Goal: Transaction & Acquisition: Book appointment/travel/reservation

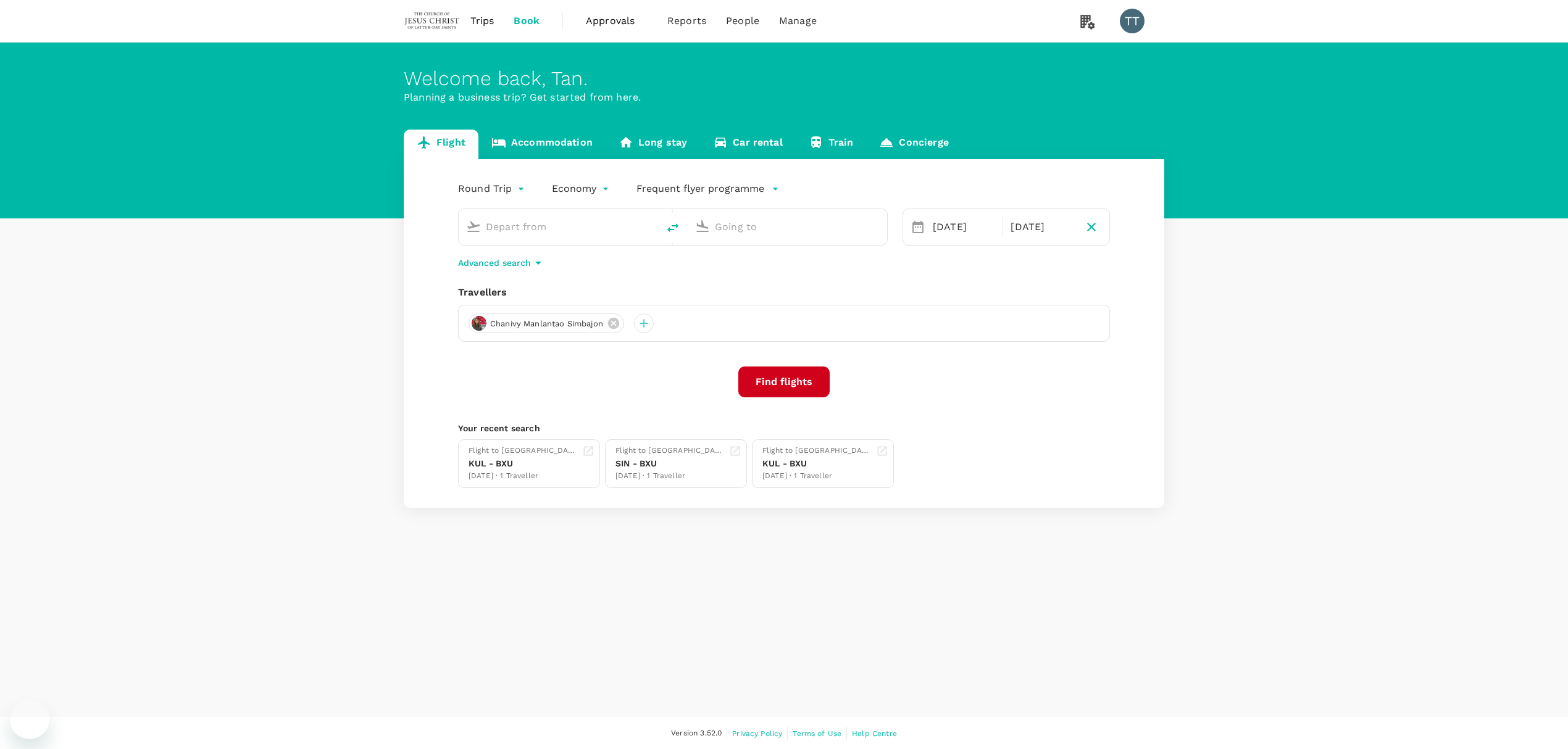
type input "Singapore Changi (SIN)"
type input "Siem Reap–Angkor International Airport (SAI)"
type input "Singapore Changi (SIN)"
type input "Siem Reap–[GEOGRAPHIC_DATA] (SAI)"
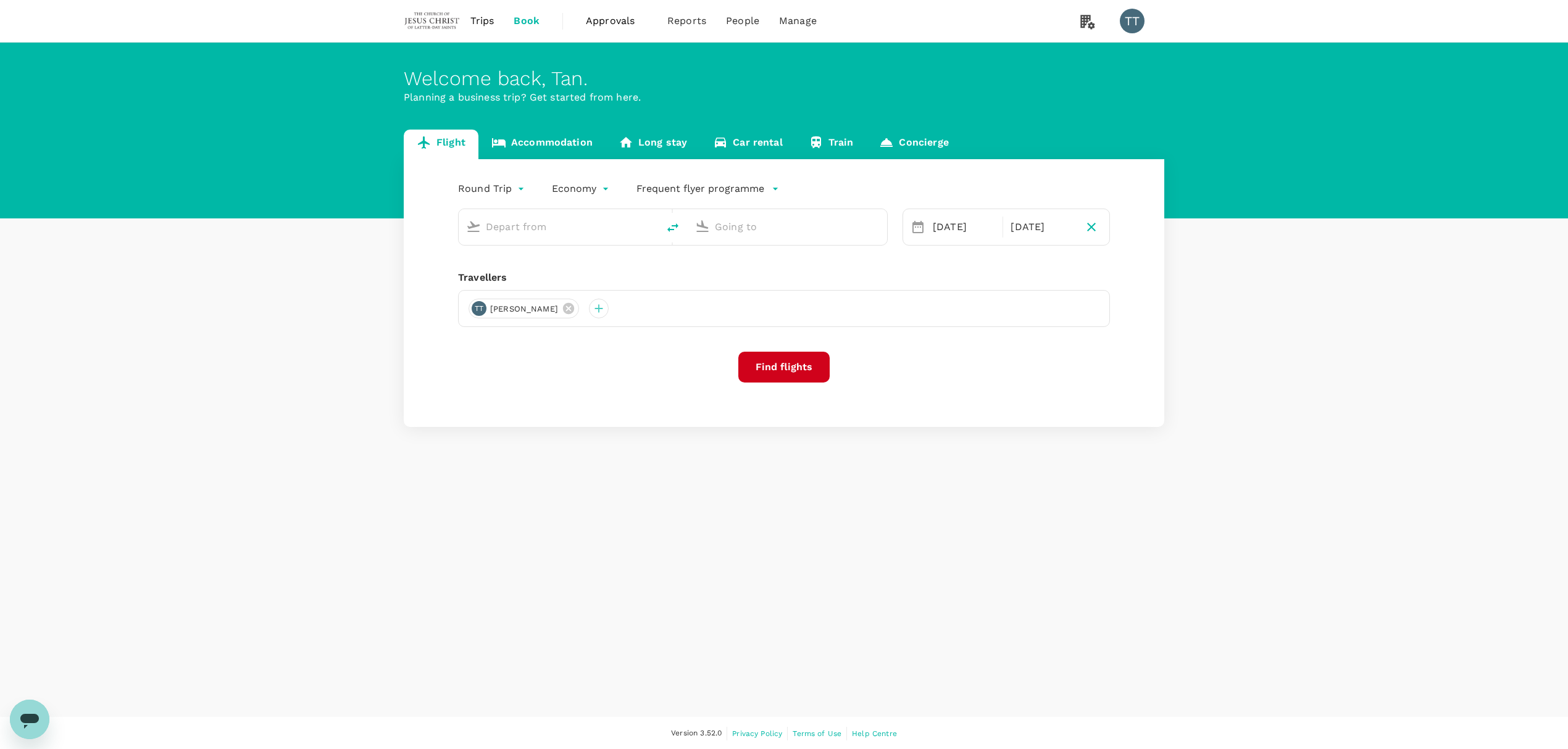
type input "Singapore Changi (SIN)"
type input "Siem Reap–[GEOGRAPHIC_DATA] (SAI)"
type input "Singapore Changi (SIN)"
type input "Siem Reap–[GEOGRAPHIC_DATA] (SAI)"
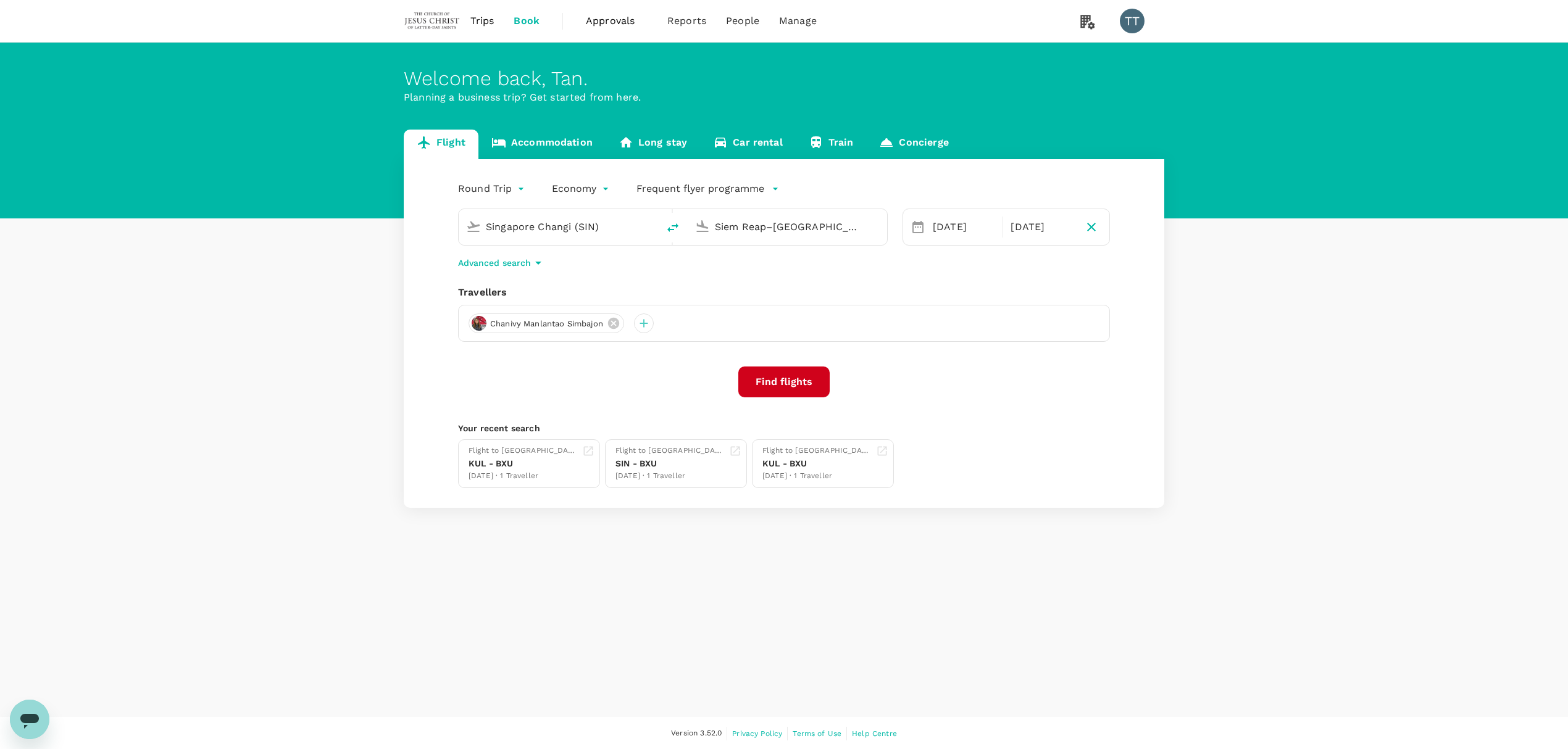
drag, startPoint x: 570, startPoint y: 226, endPoint x: 573, endPoint y: 233, distance: 7.6
click at [573, 233] on input "Singapore Changi (SIN)" at bounding box center [558, 226] width 146 height 19
click at [573, 233] on input "Singapore Changi (SIN)" at bounding box center [558, 226] width 146 height 19
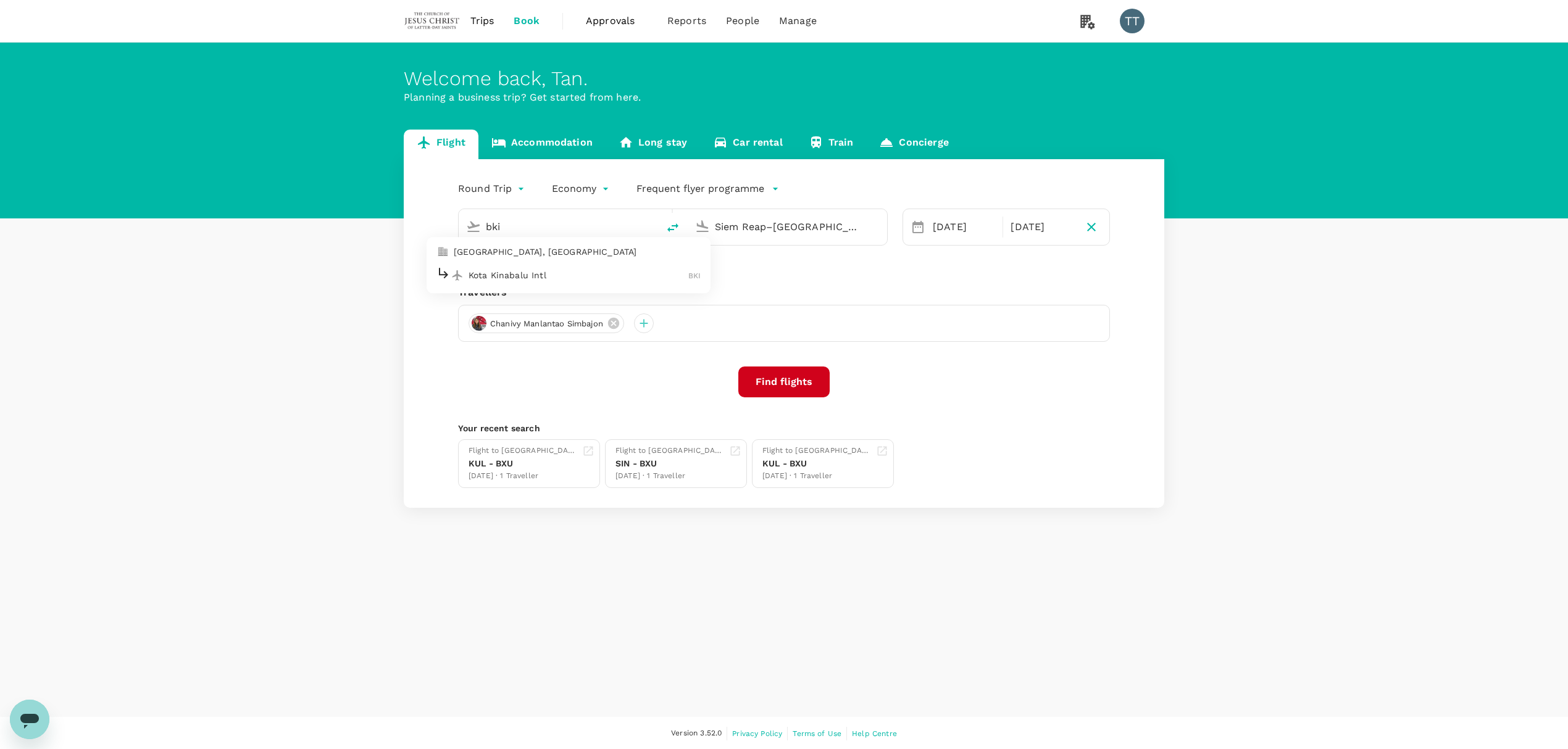
click at [580, 268] on div "Kota Kinabalu Intl BKI" at bounding box center [568, 275] width 264 height 19
type input "Kota Kinabalu Intl (BKI)"
click at [764, 230] on input "Siem Reap–[GEOGRAPHIC_DATA] (SAI)" at bounding box center [787, 226] width 146 height 19
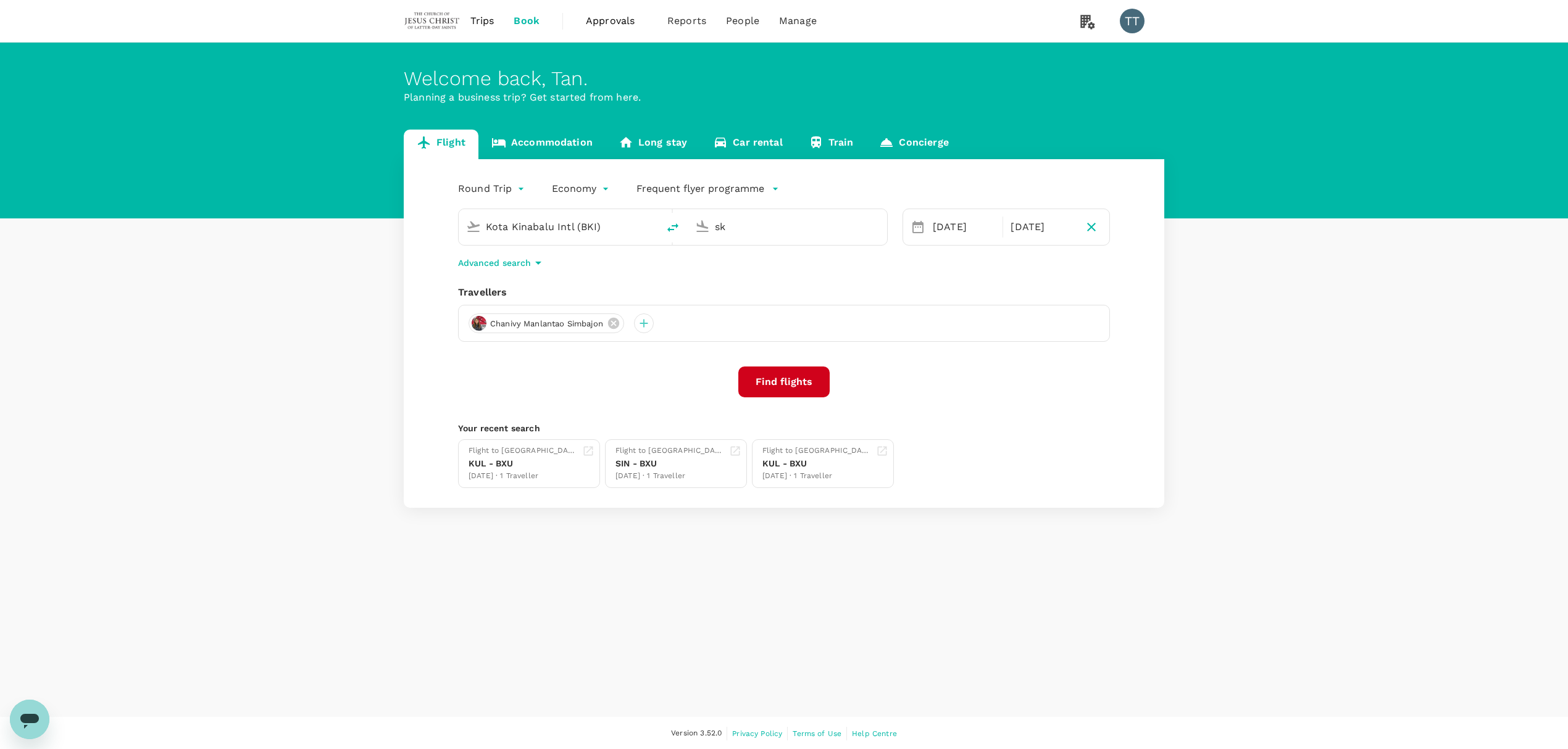
type input "s"
type input "j"
click at [775, 263] on li "[GEOGRAPHIC_DATA] Intl KUL" at bounding box center [797, 275] width 284 height 27
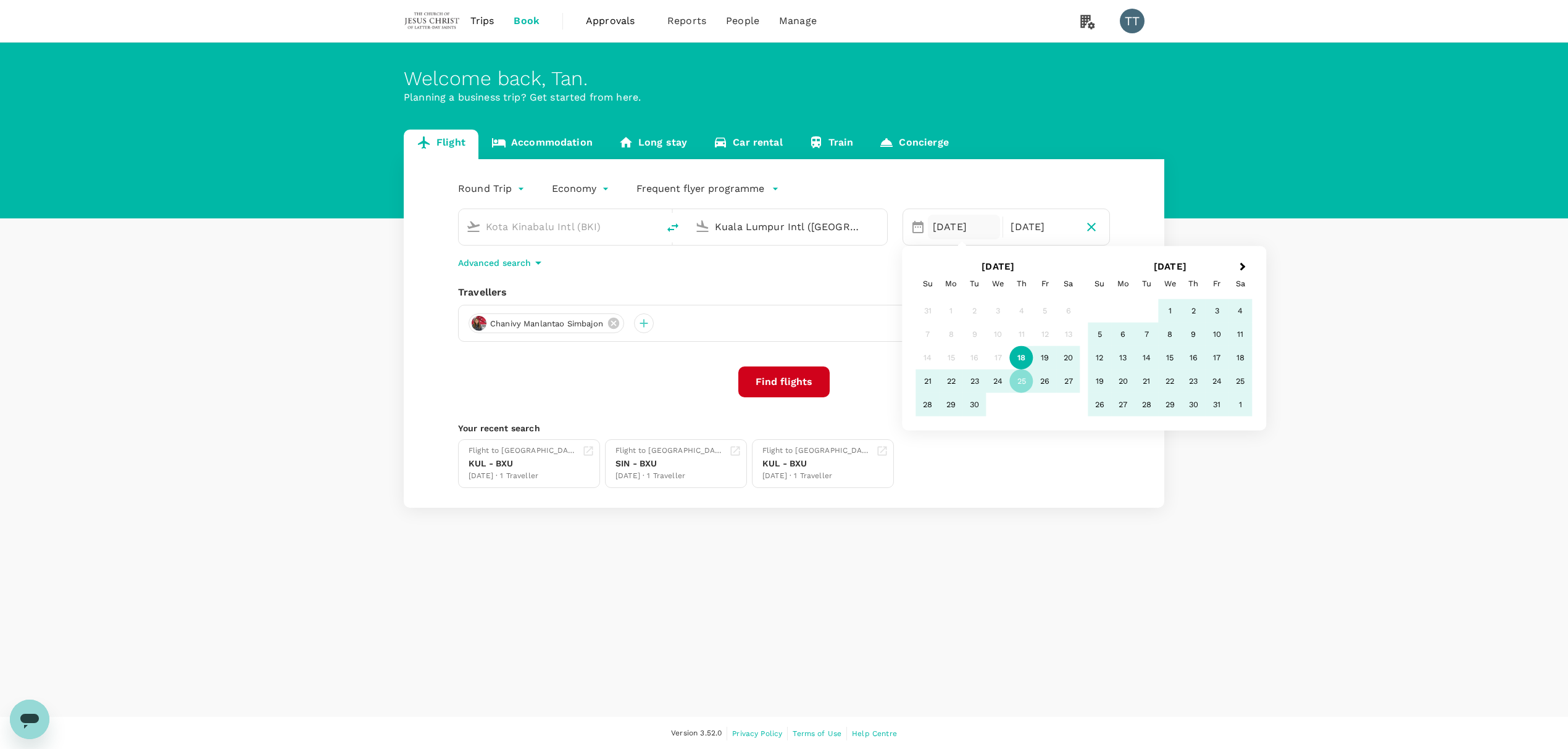
type input "Kuala Lumpur Intl ([GEOGRAPHIC_DATA])"
click at [956, 227] on div "[DATE]" at bounding box center [963, 227] width 72 height 25
click at [492, 195] on body "Trips Book Approvals 0 Reports People Manage TT Welcome back , [PERSON_NAME] . …" at bounding box center [784, 374] width 1568 height 750
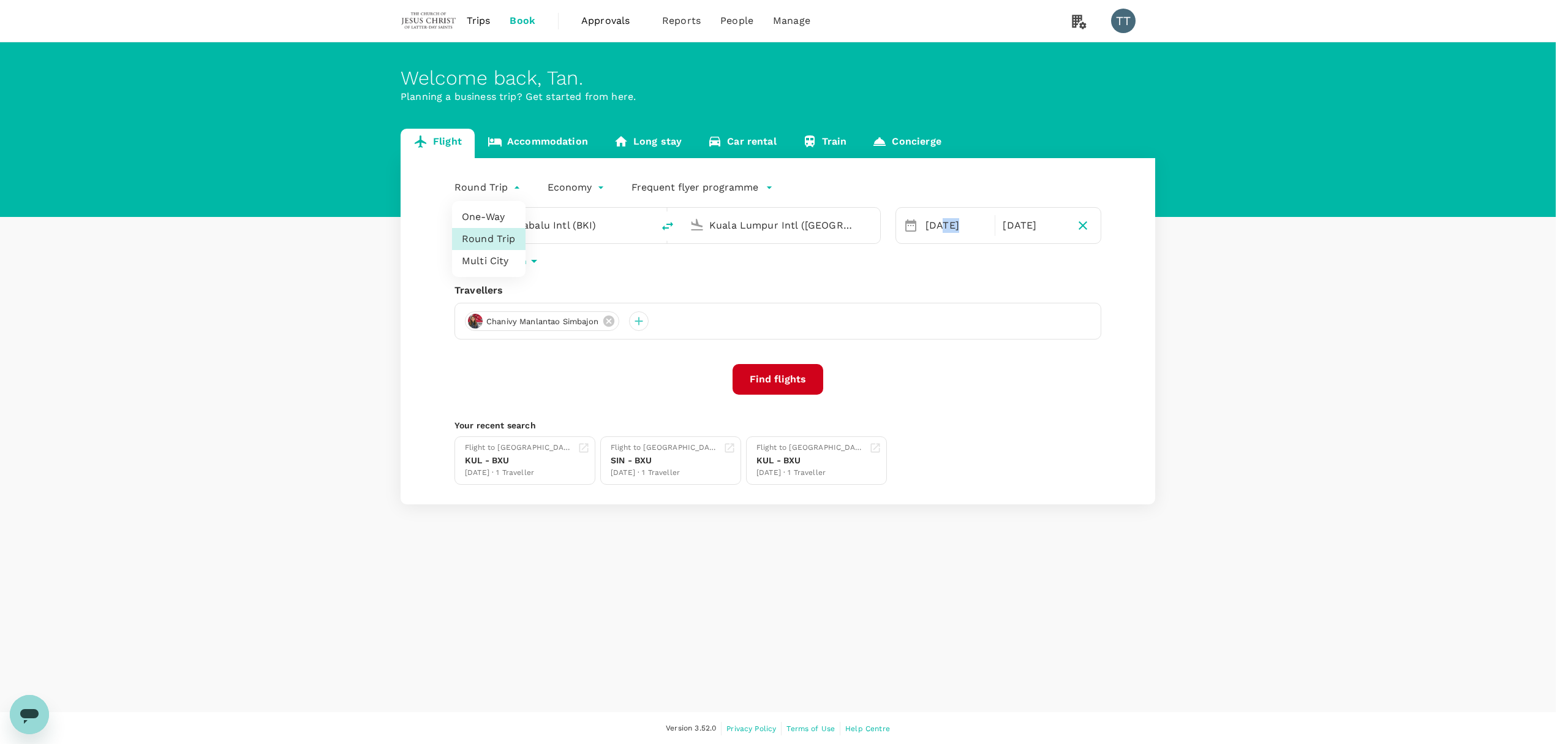
drag, startPoint x: 505, startPoint y: 218, endPoint x: 784, endPoint y: 203, distance: 279.4
click at [505, 218] on li "One-Way" at bounding box center [489, 216] width 74 height 22
type input "oneway"
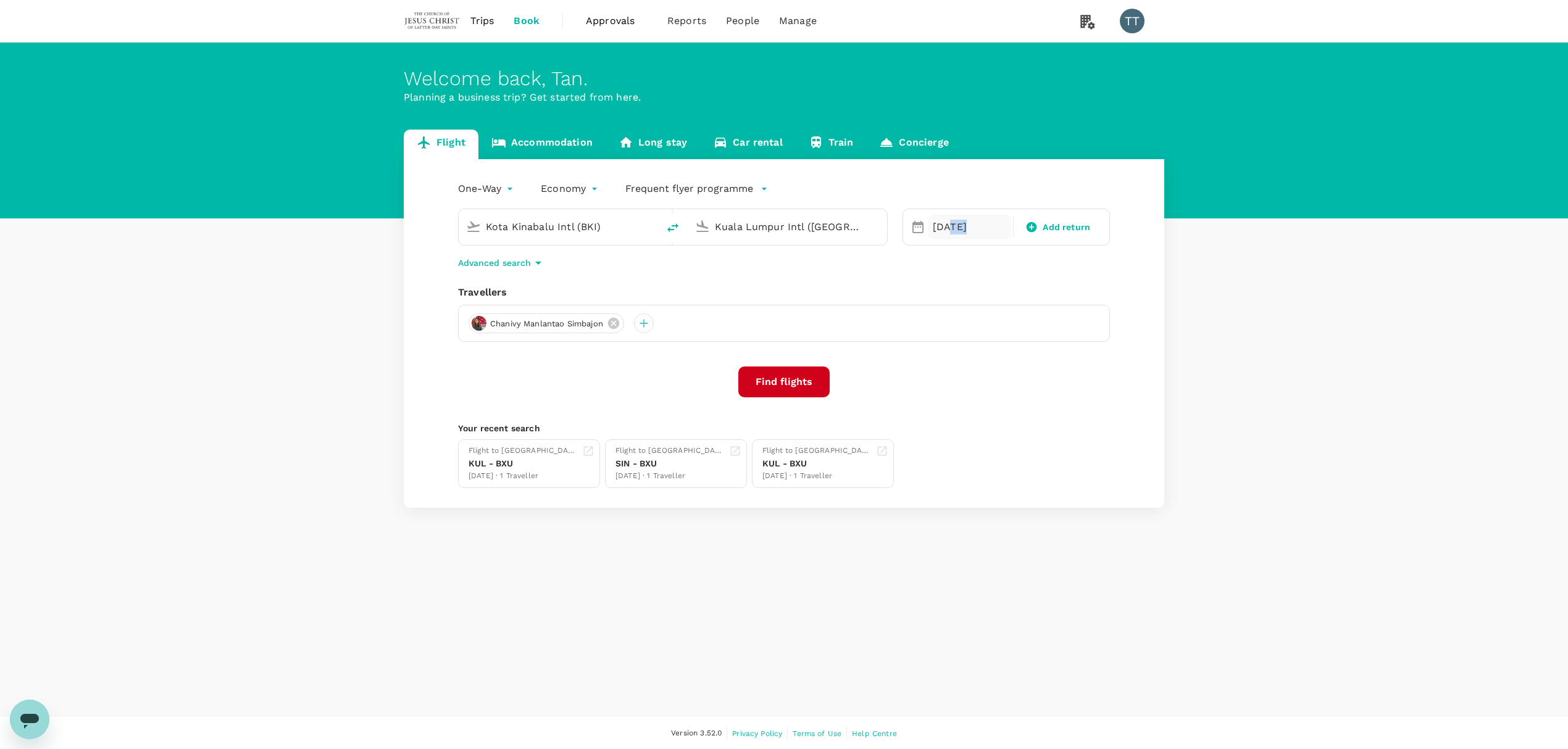
click at [951, 226] on div "[DATE]" at bounding box center [969, 227] width 83 height 25
click at [995, 376] on div "24" at bounding box center [998, 381] width 24 height 24
click at [826, 376] on button "Find flights" at bounding box center [784, 381] width 91 height 31
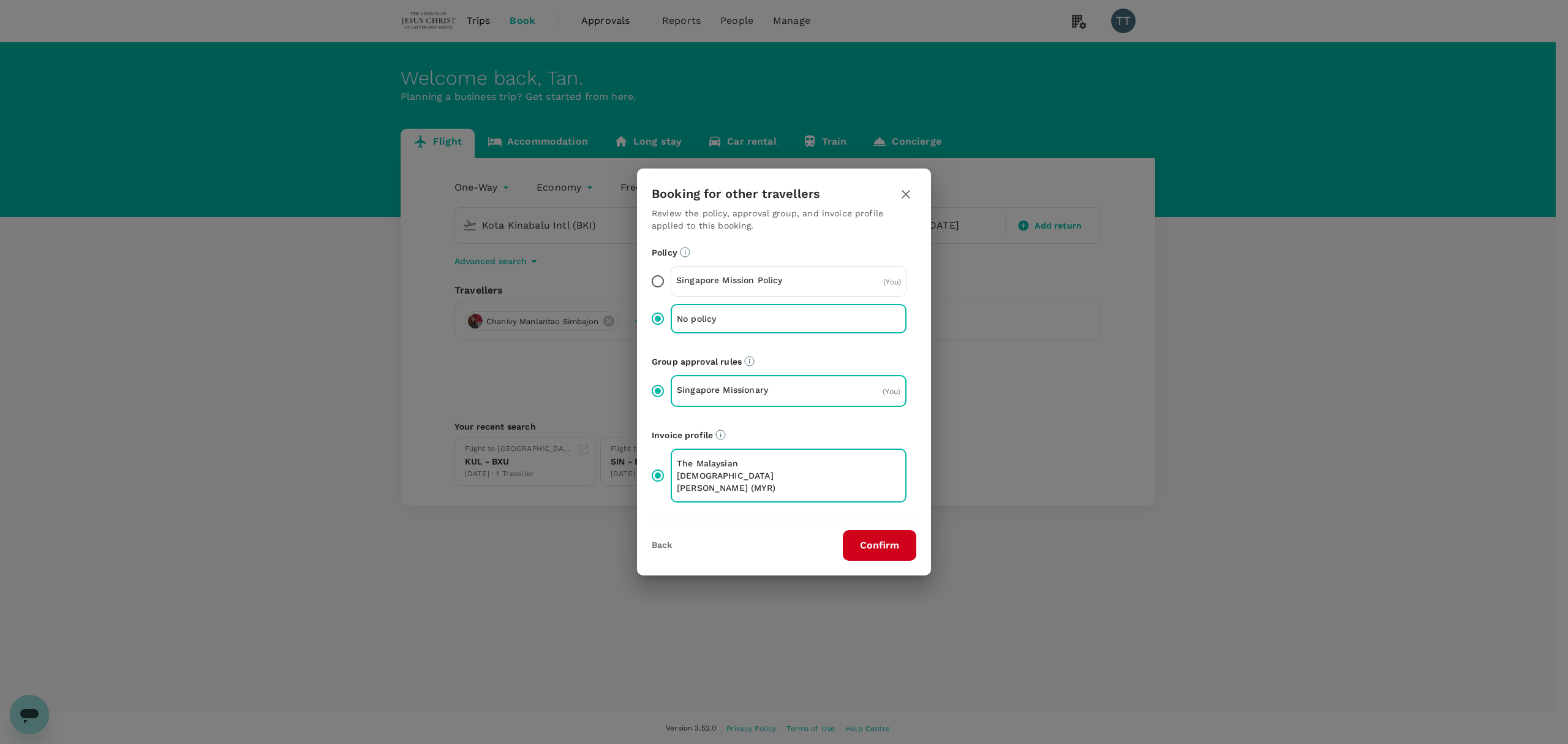
click at [882, 544] on button "Confirm" at bounding box center [880, 545] width 74 height 31
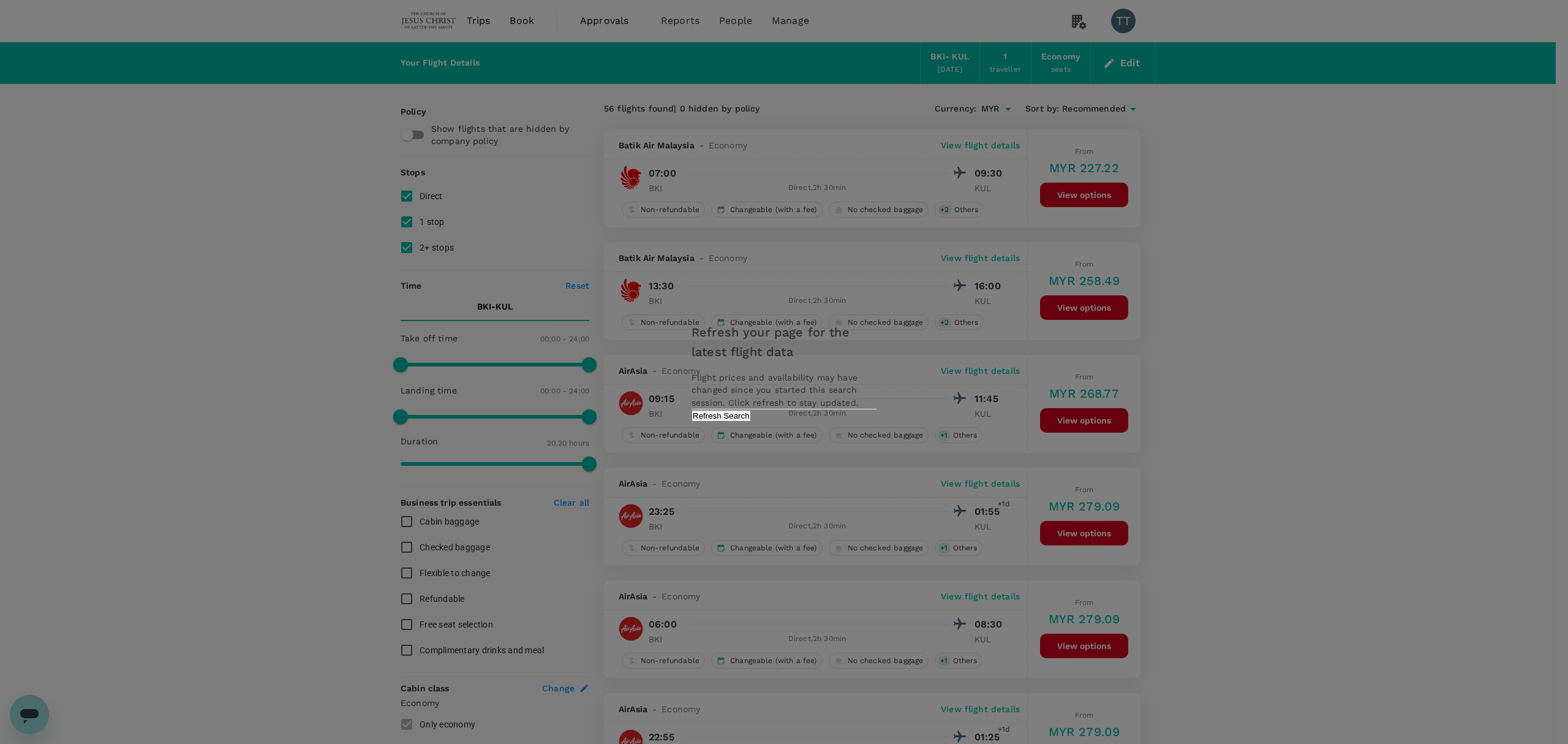
click at [751, 422] on button "Refresh Search" at bounding box center [721, 415] width 59 height 11
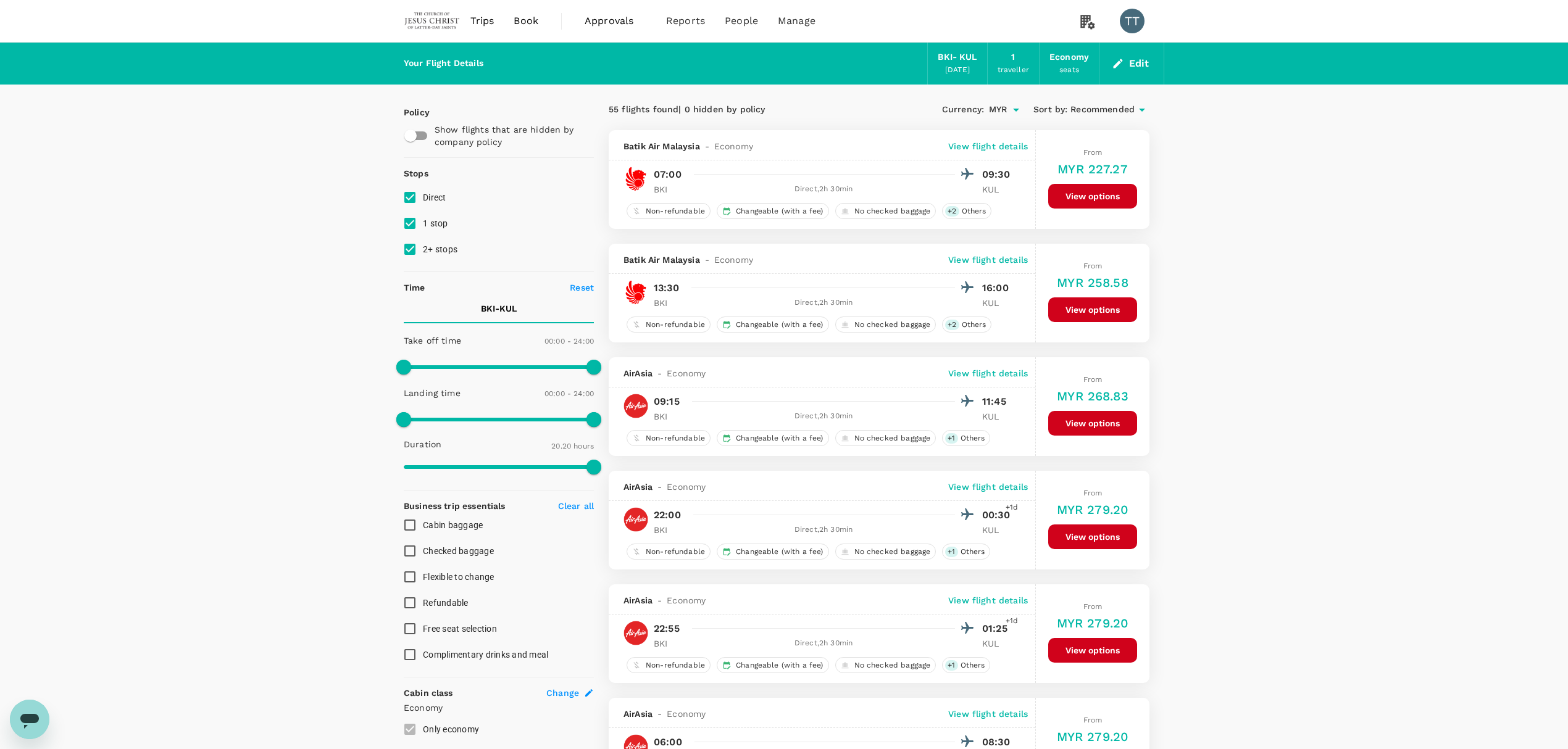
click at [1137, 114] on icon at bounding box center [1142, 110] width 15 height 15
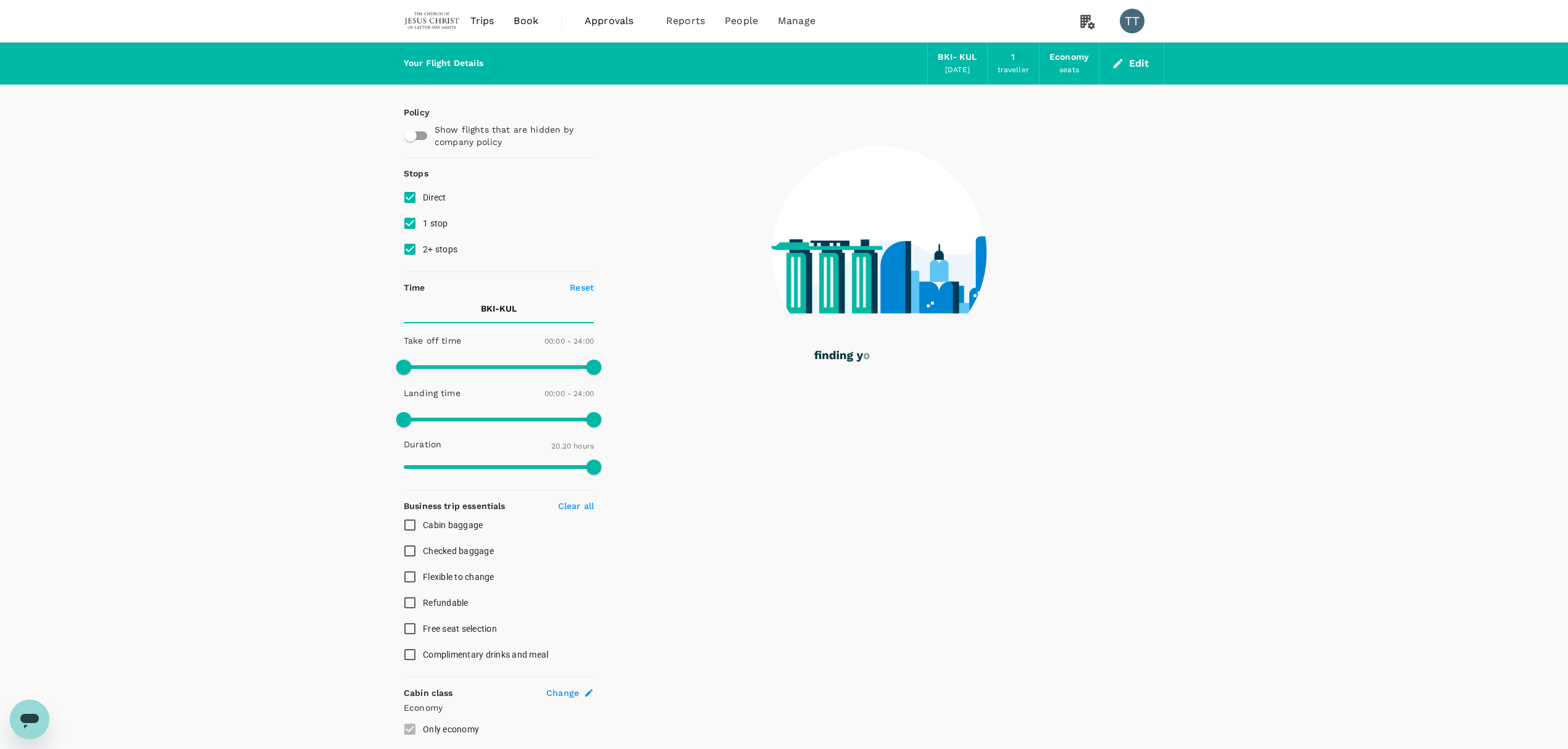
click at [411, 250] on input "2+ stops" at bounding box center [410, 249] width 26 height 26
checkbox input "false"
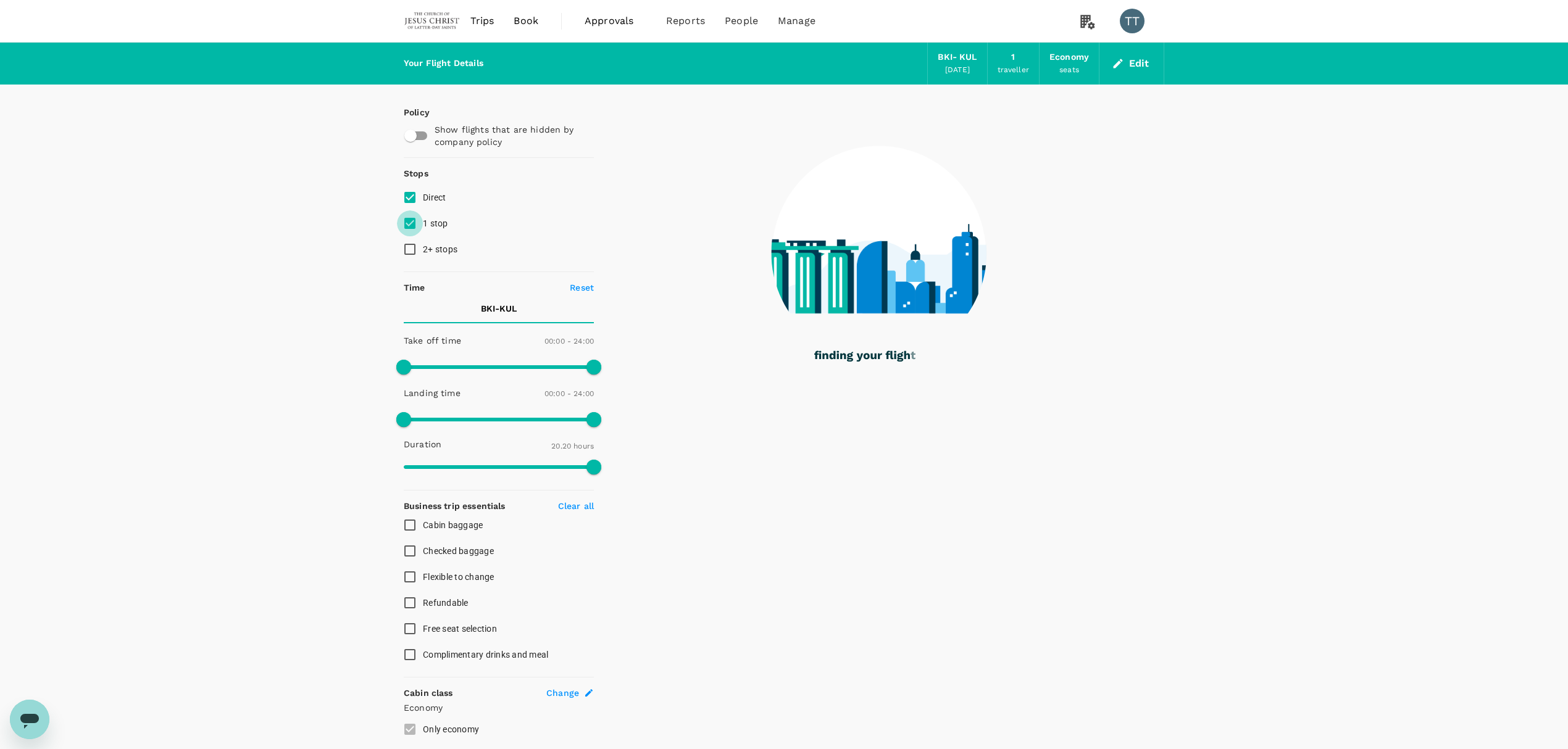
click at [411, 215] on input "1 stop" at bounding box center [410, 223] width 26 height 26
checkbox input "false"
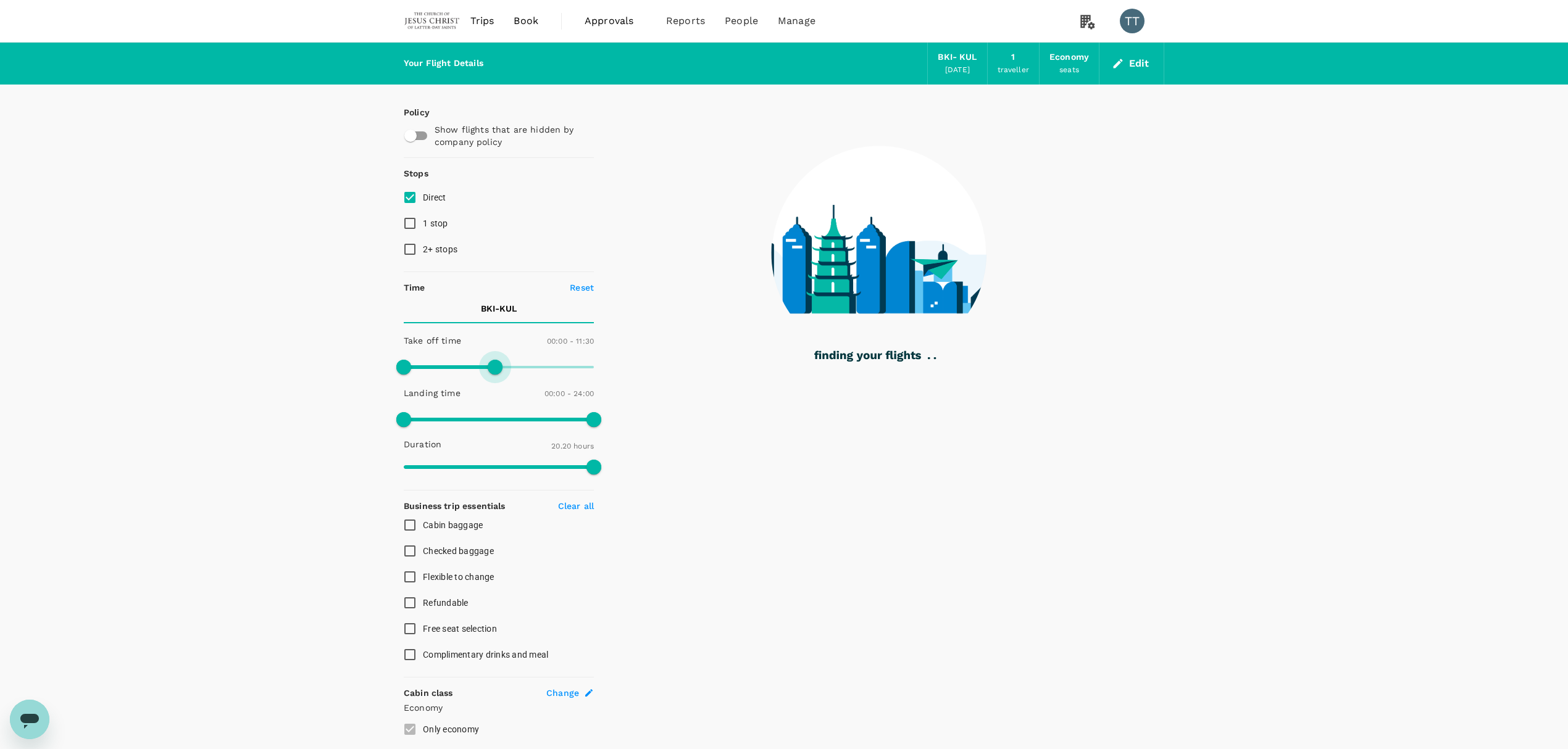
type input "780"
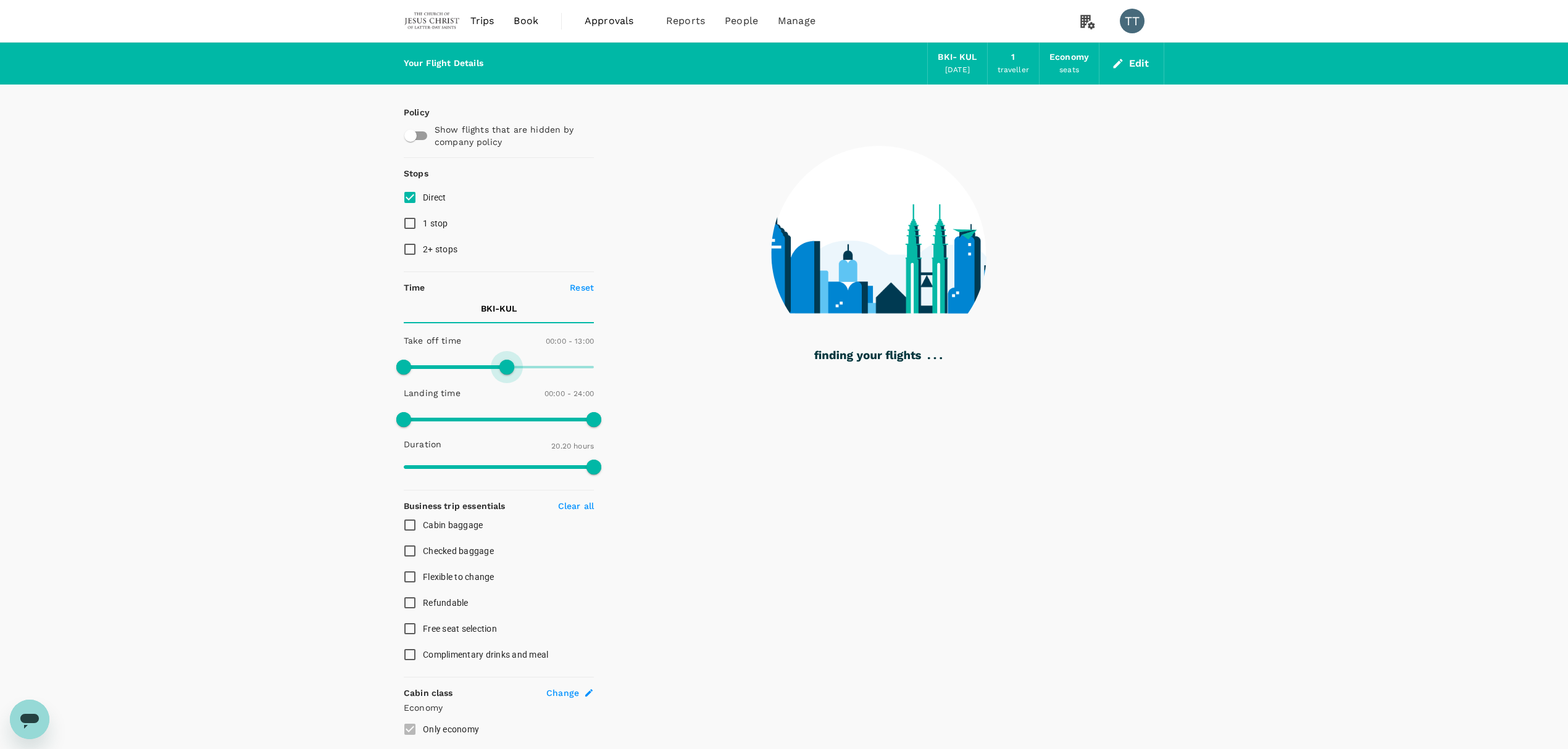
drag, startPoint x: 588, startPoint y: 376, endPoint x: 506, endPoint y: 388, distance: 82.9
click at [506, 388] on div "Take off time 00:00 - 13:00 Landing time 00:00 - 24:00 Duration 20.20 hours" at bounding box center [496, 404] width 195 height 152
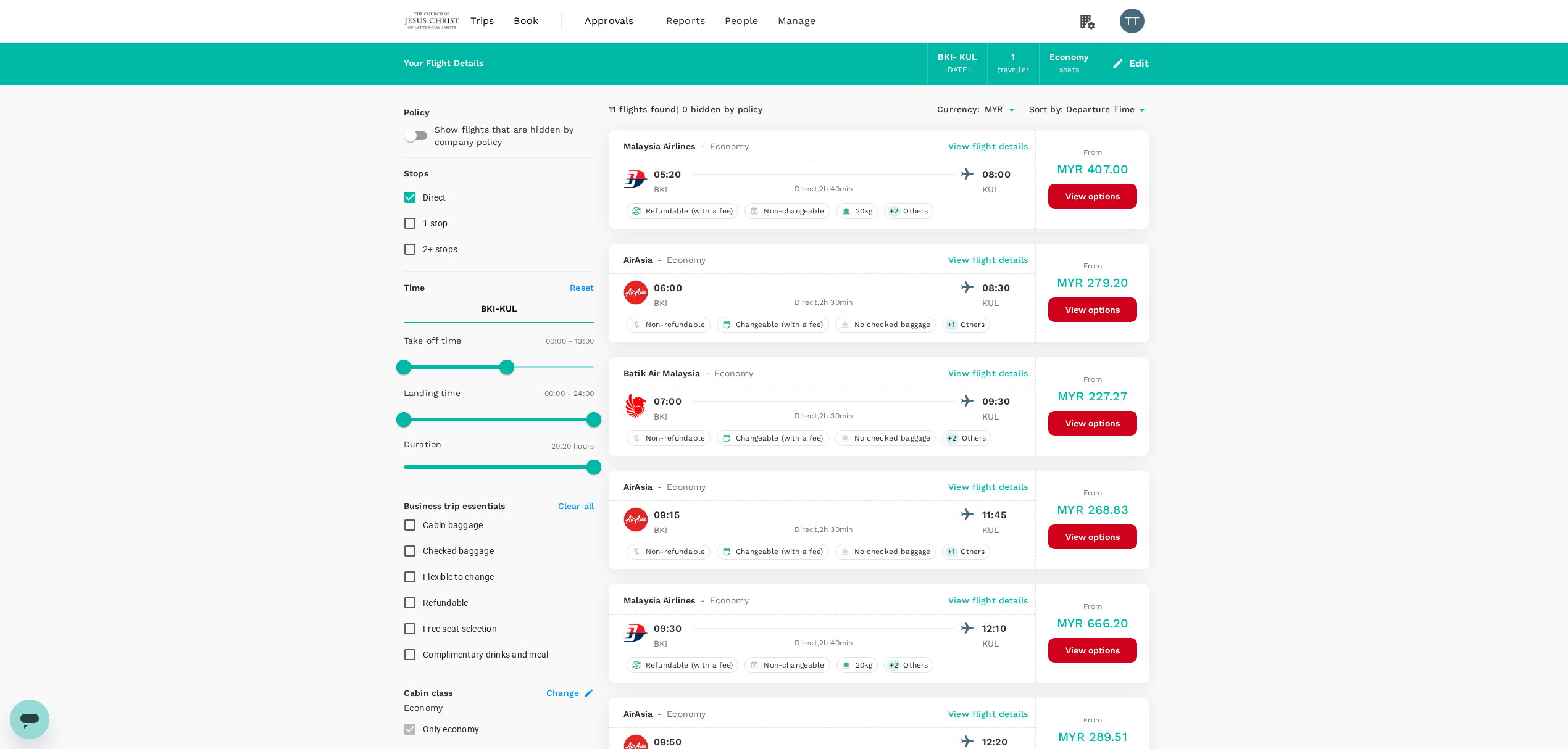
click at [1106, 111] on span "Departure Time" at bounding box center [1100, 110] width 68 height 14
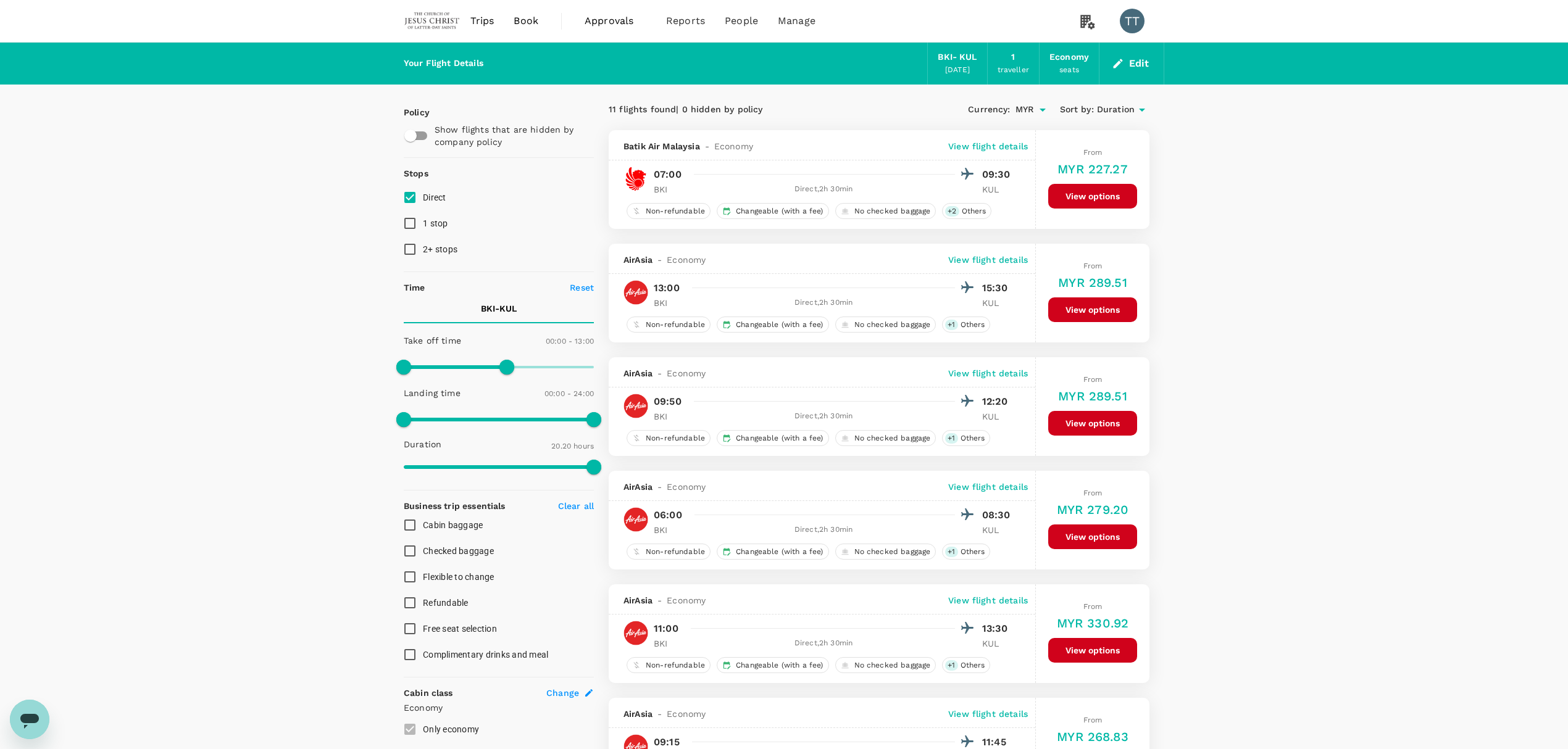
click at [1083, 114] on span "Sort by :" at bounding box center [1076, 110] width 34 height 14
click at [1117, 110] on span "Duration" at bounding box center [1116, 110] width 38 height 14
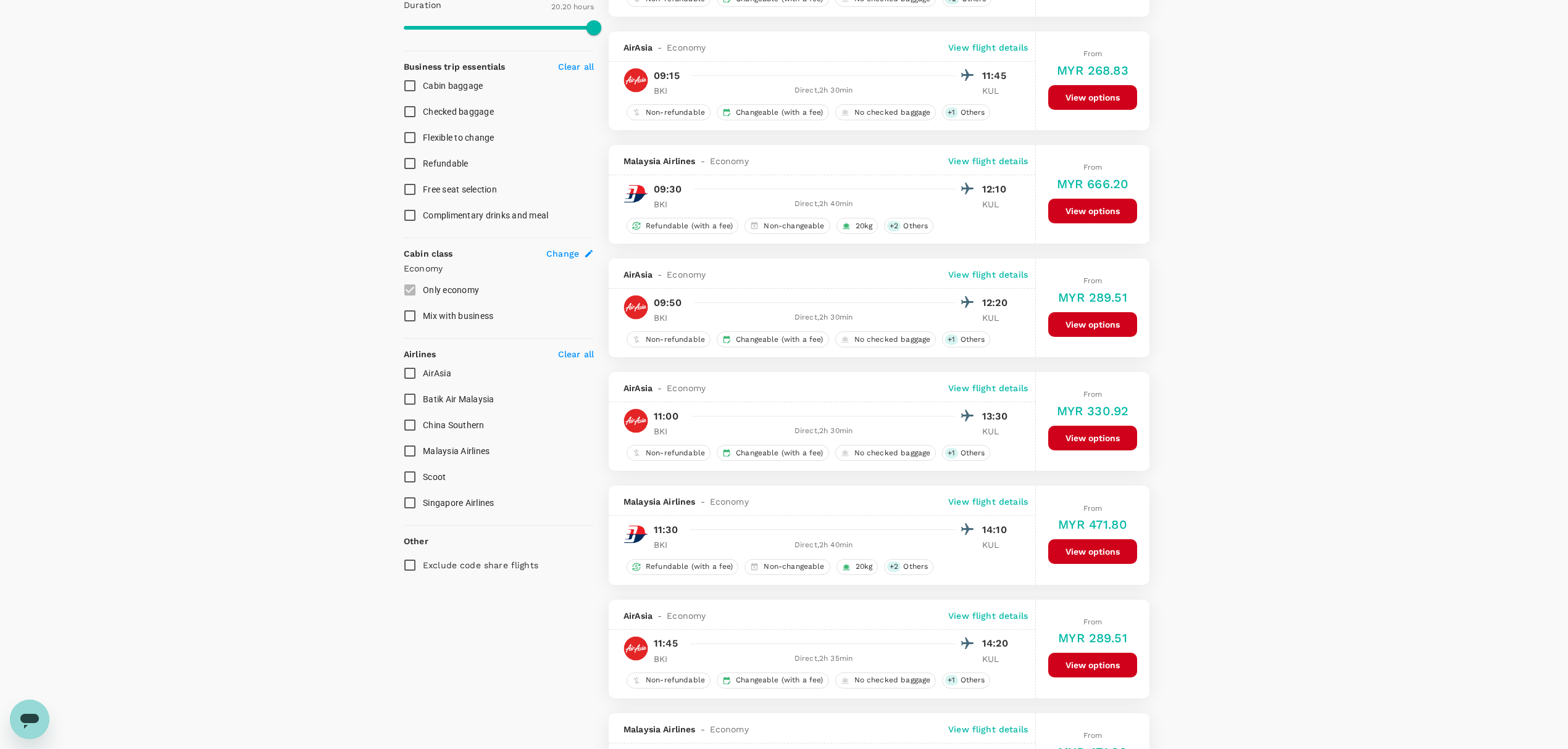
scroll to position [418, 0]
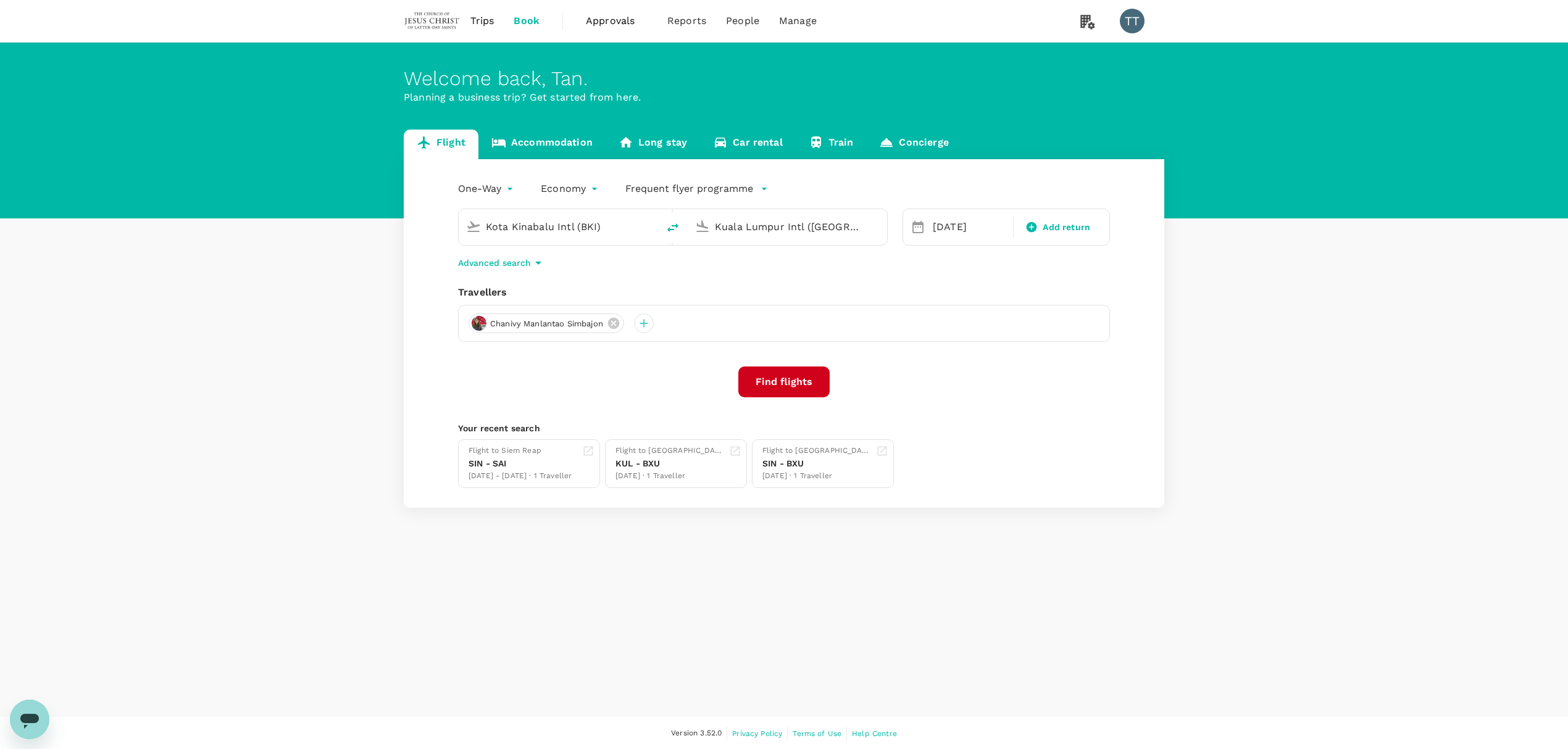
click at [592, 240] on div "Kota Kinabalu Intl (BKI)" at bounding box center [558, 227] width 200 height 36
click at [588, 228] on input "Kota Kinabalu Intl (BKI)" at bounding box center [558, 226] width 146 height 19
click at [586, 270] on p "Bintulu" at bounding box center [577, 275] width 217 height 12
type input "Bintulu (BTU)"
click at [785, 376] on button "Find flights" at bounding box center [784, 381] width 91 height 31
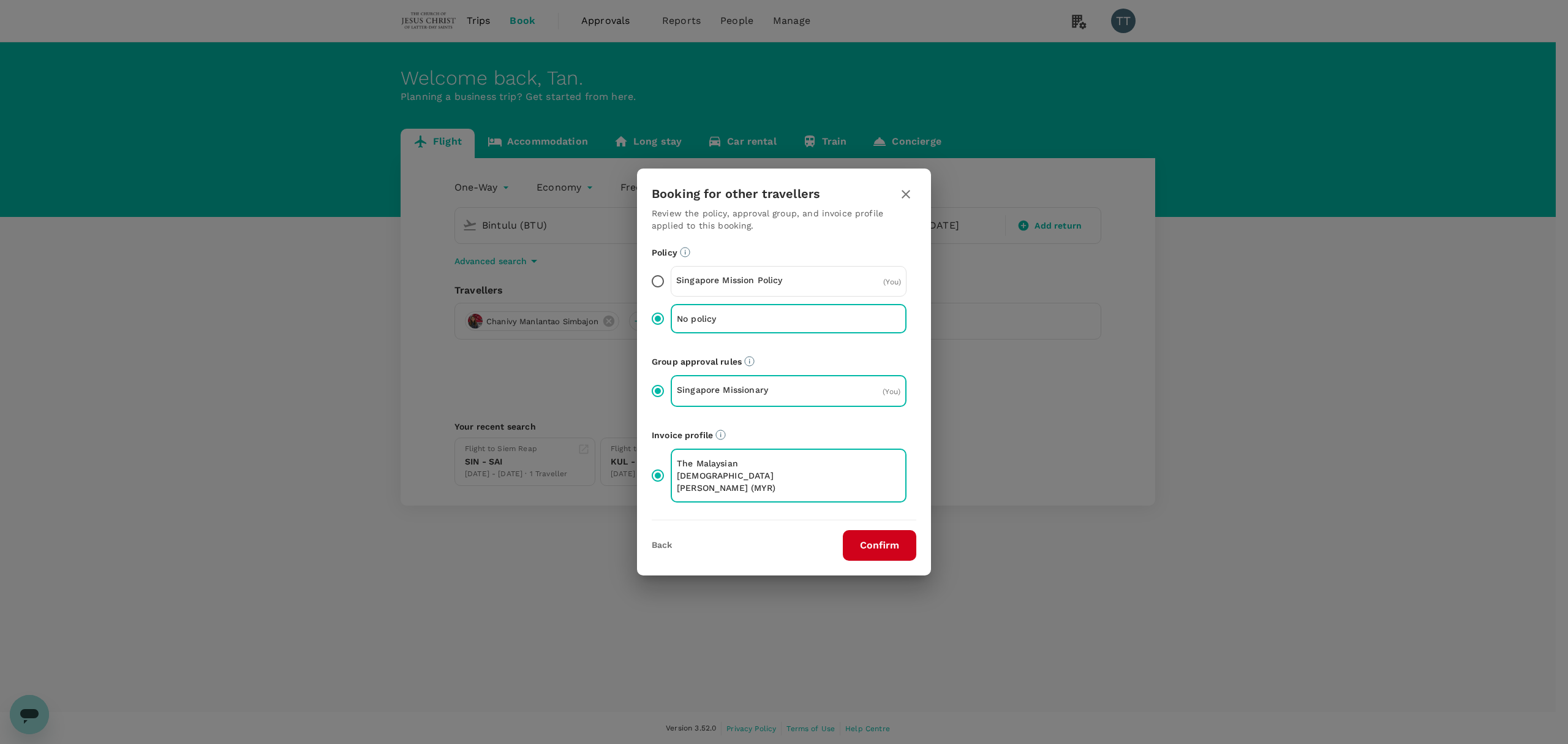
click at [883, 537] on button "Confirm" at bounding box center [880, 545] width 74 height 31
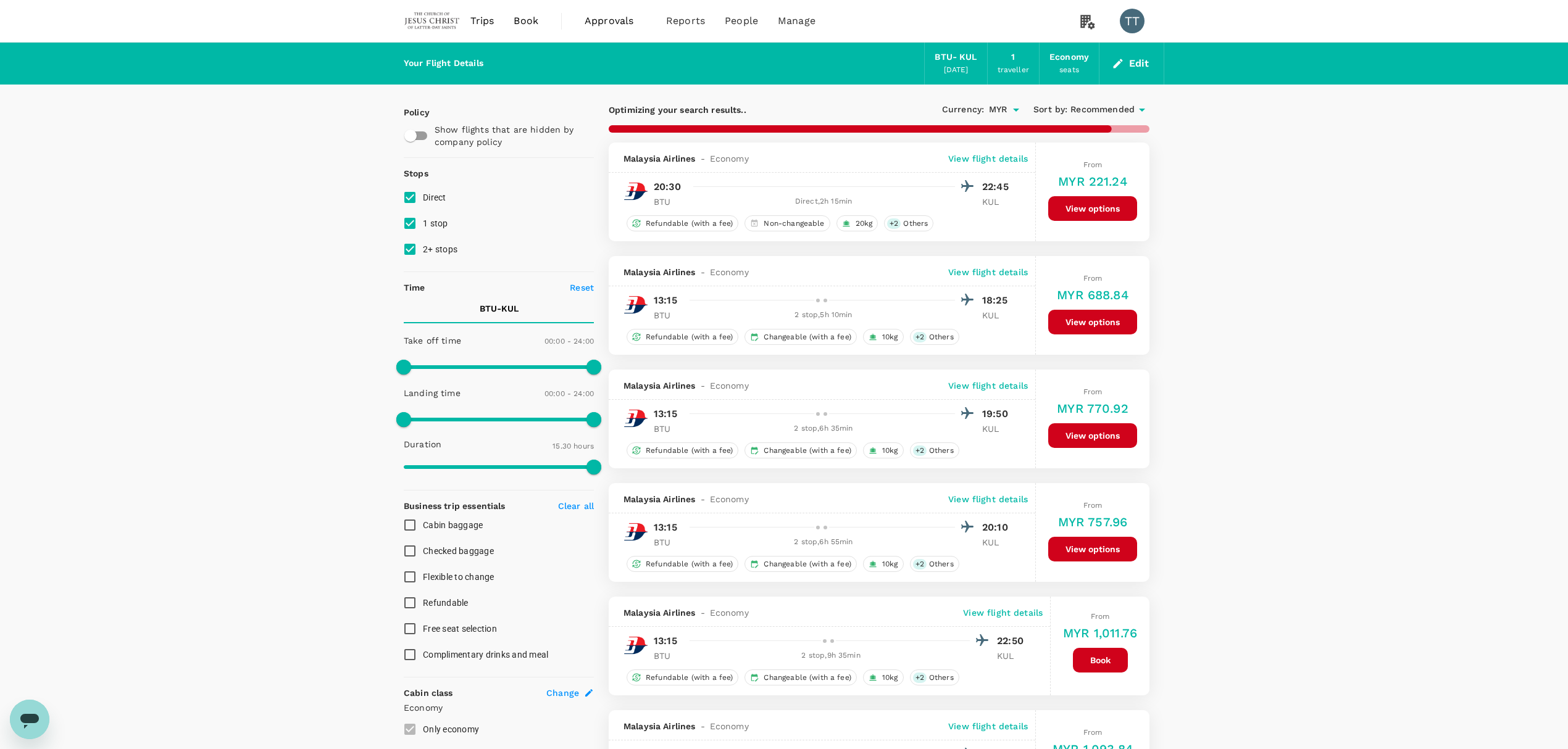
type input "1520"
checkbox input "false"
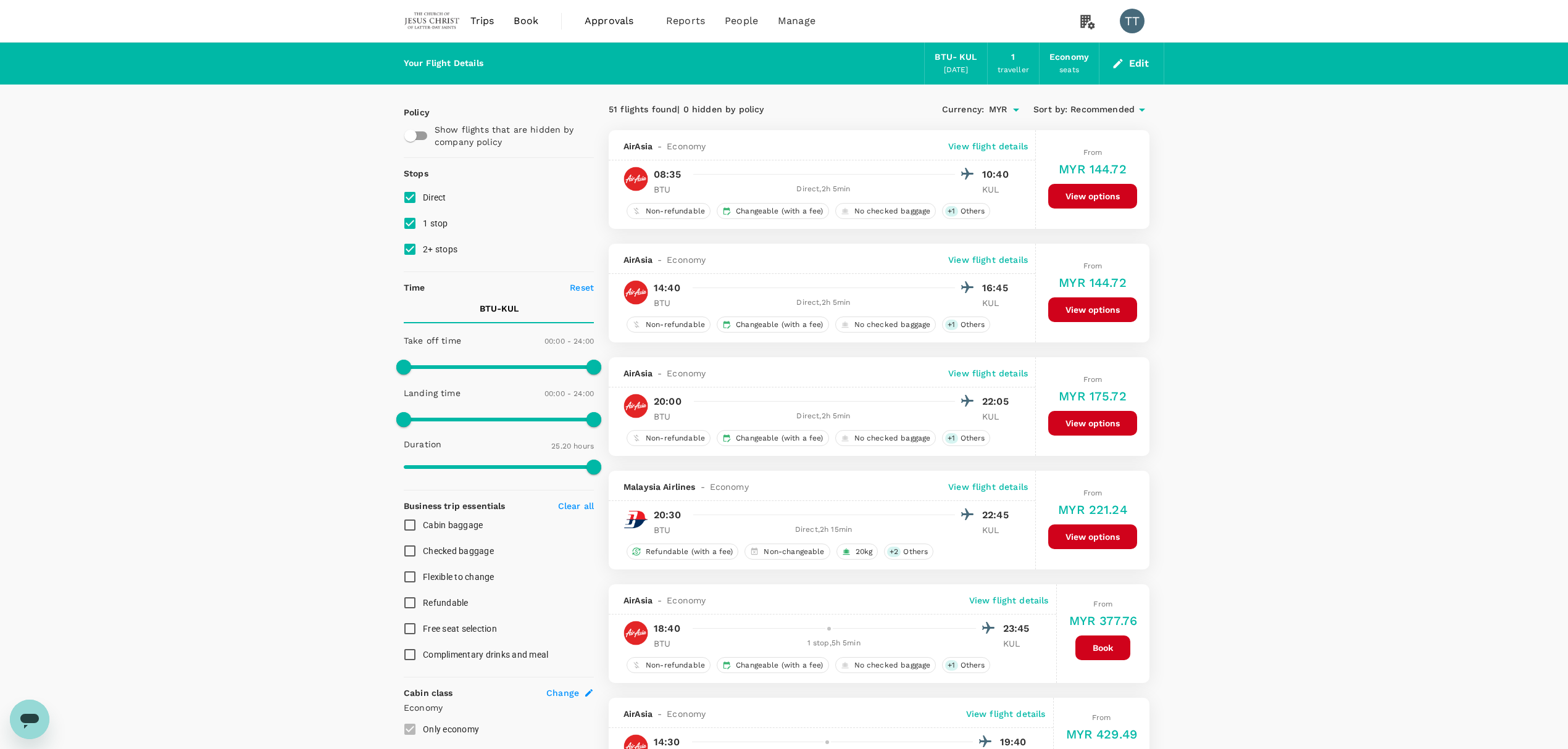
drag, startPoint x: 1307, startPoint y: 224, endPoint x: 1171, endPoint y: 188, distance: 140.7
click at [1110, 111] on span "Recommended" at bounding box center [1102, 110] width 64 height 14
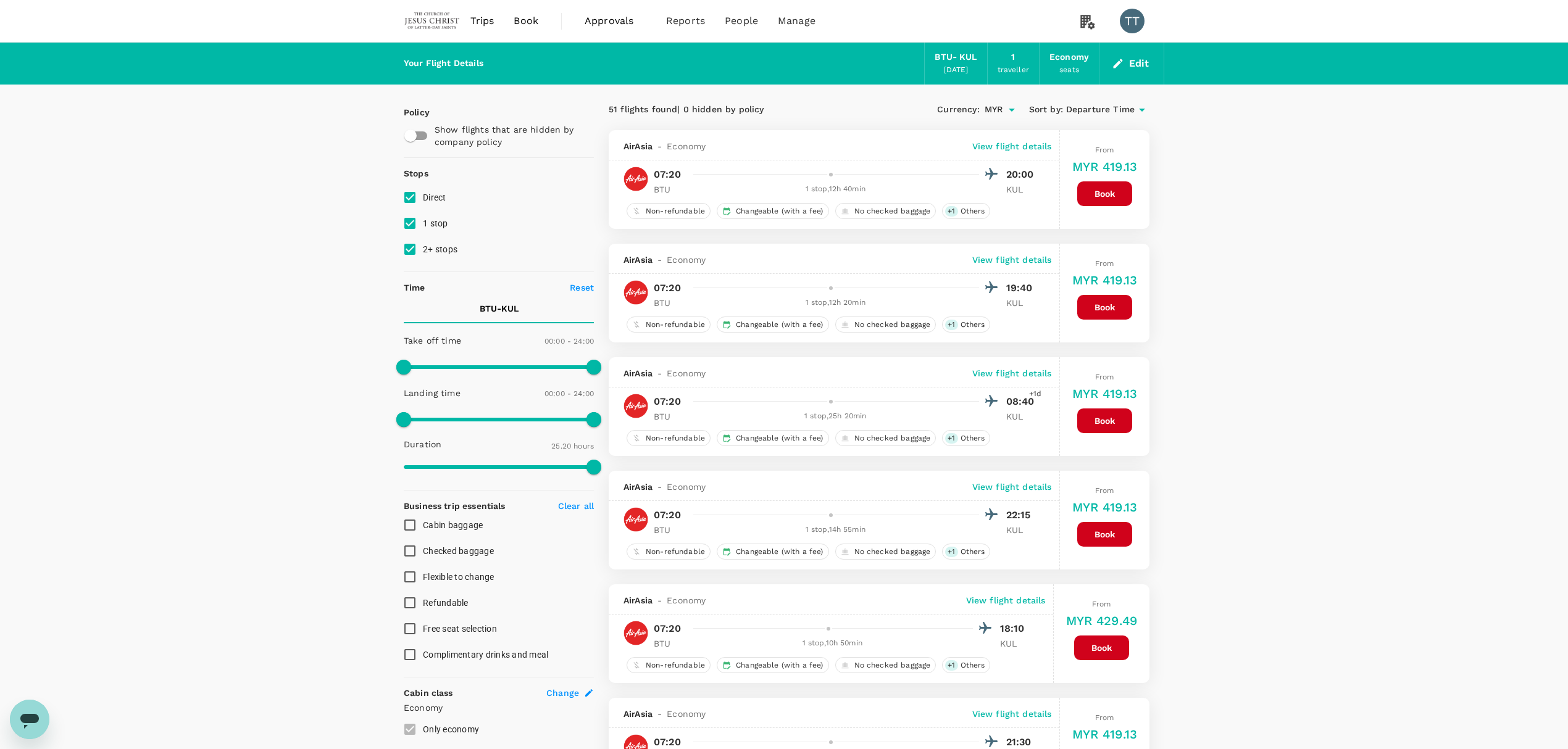
click at [413, 220] on input "1 stop" at bounding box center [410, 223] width 26 height 26
checkbox input "false"
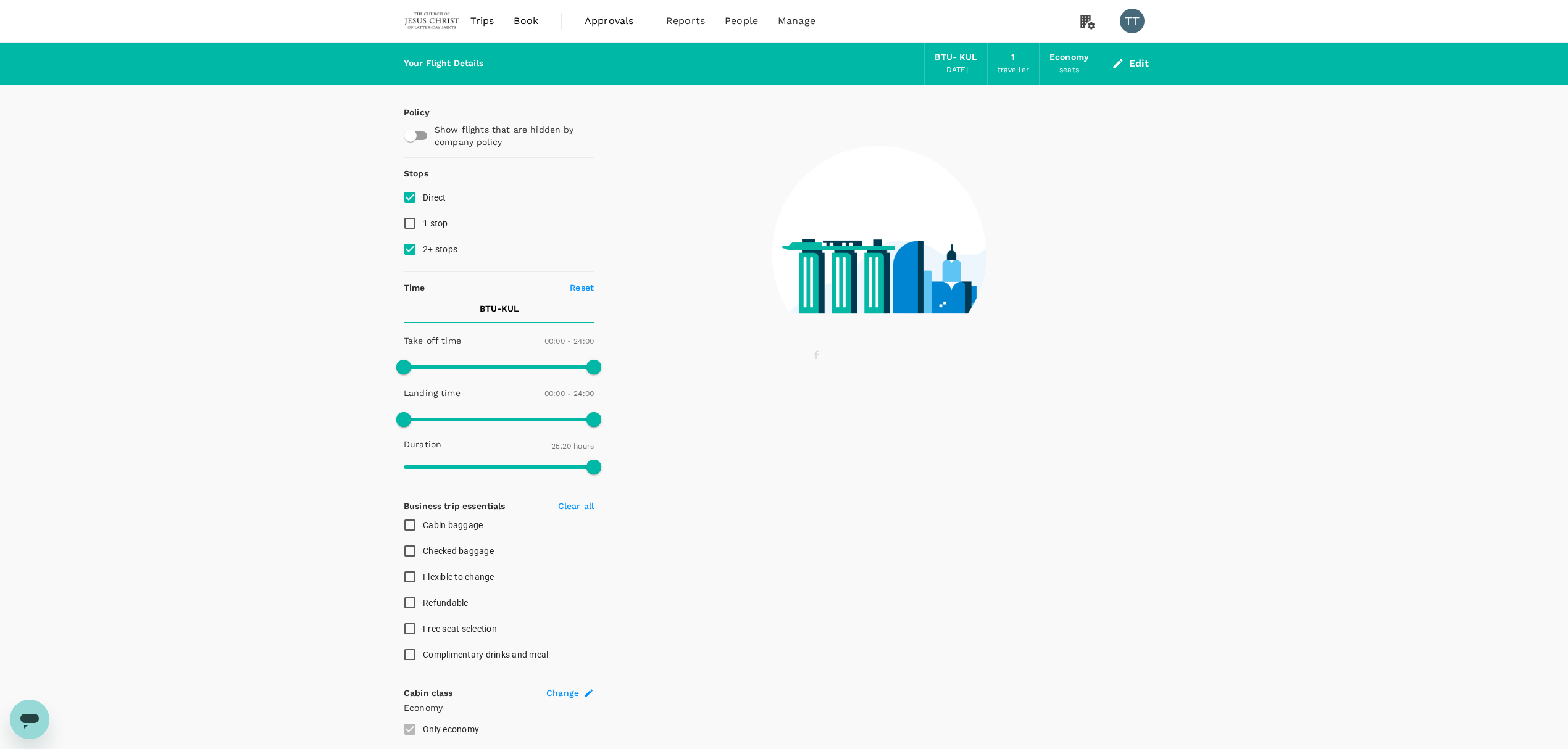
click at [415, 246] on input "2+ stops" at bounding box center [410, 249] width 26 height 26
checkbox input "false"
